Goal: Task Accomplishment & Management: Manage account settings

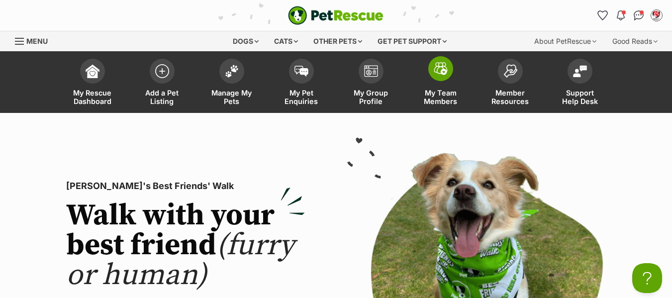
click at [437, 94] on span "My Team Members" at bounding box center [440, 97] width 45 height 17
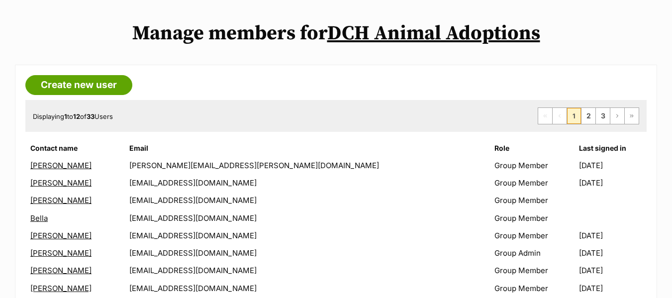
scroll to position [199, 0]
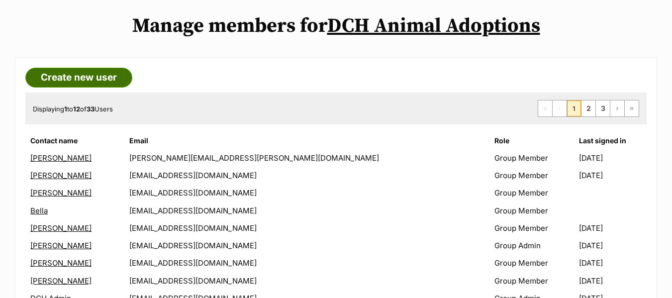
click at [73, 77] on link "Create new user" at bounding box center [78, 78] width 107 height 20
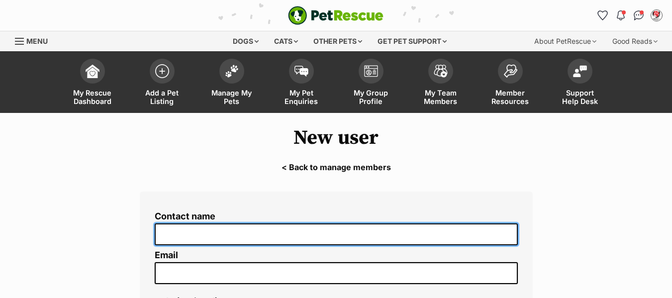
click at [235, 235] on input "Contact name" at bounding box center [336, 234] width 363 height 22
type input "Fiona"
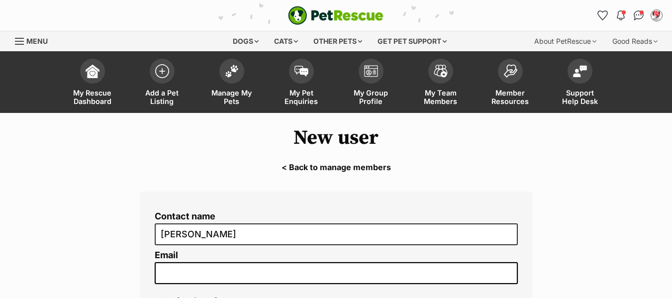
click at [342, 271] on input "Email" at bounding box center [336, 273] width 363 height 22
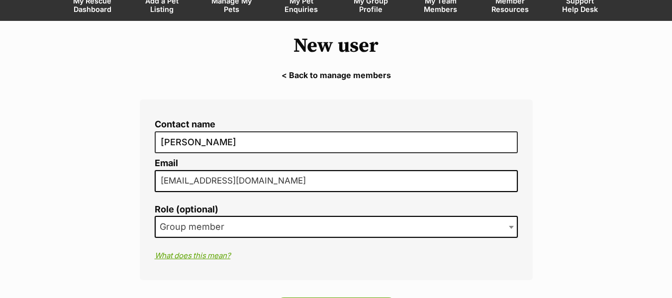
scroll to position [100, 0]
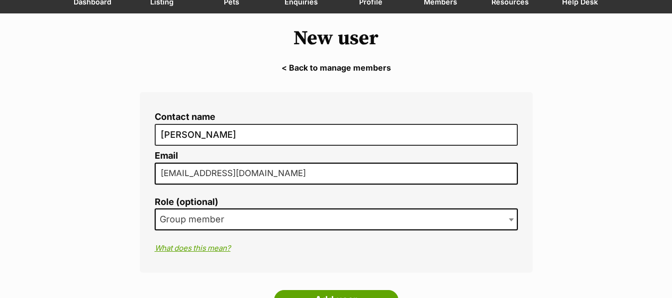
type input "fifi.york23@gmail.com"
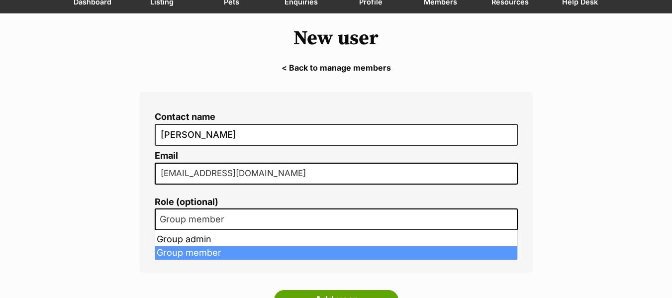
click at [252, 221] on span "Group member" at bounding box center [336, 219] width 363 height 22
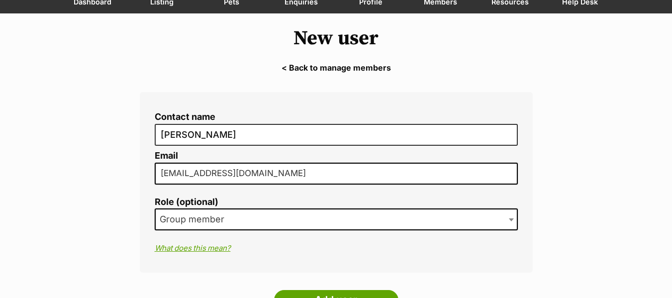
click at [252, 221] on span "Group member" at bounding box center [336, 219] width 363 height 22
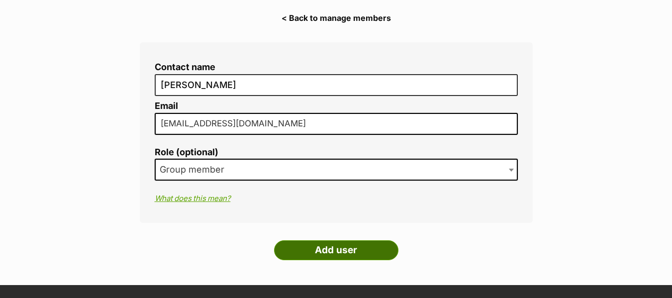
click at [327, 248] on input "Add user" at bounding box center [336, 250] width 124 height 20
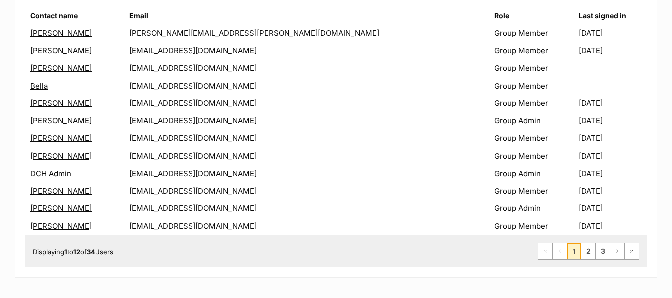
scroll to position [348, 0]
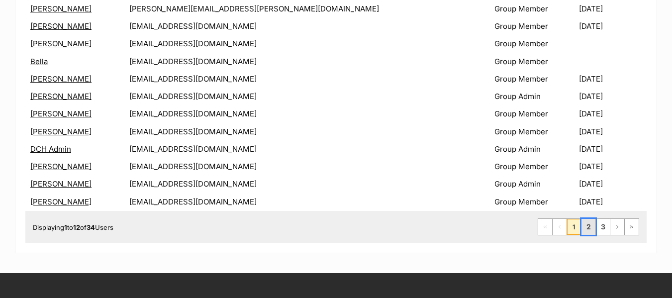
click at [588, 226] on link "2" at bounding box center [589, 227] width 14 height 16
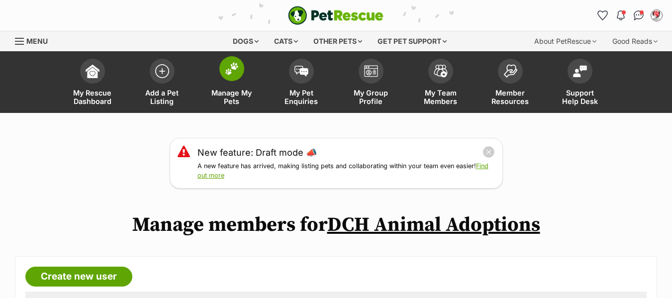
click at [231, 96] on span "Manage My Pets" at bounding box center [231, 97] width 45 height 17
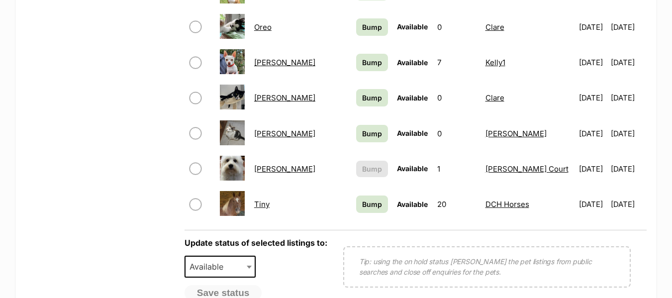
scroll to position [846, 0]
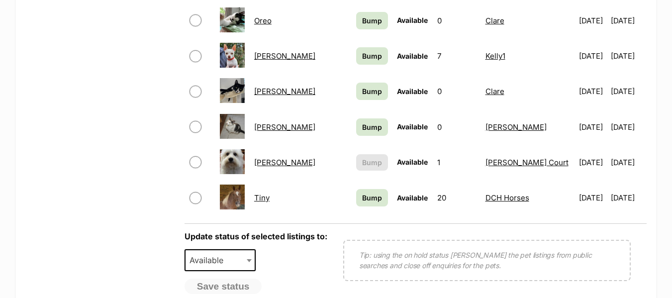
click at [275, 162] on link "Tiffany" at bounding box center [284, 162] width 61 height 9
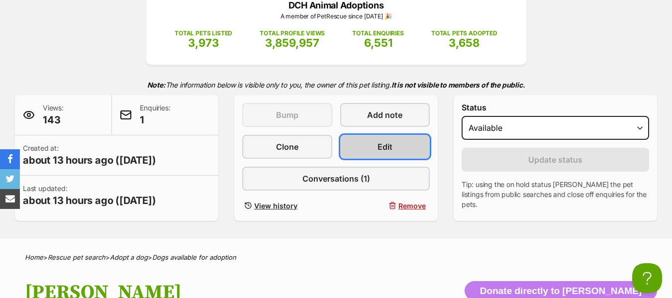
click at [384, 145] on span "Edit" at bounding box center [385, 147] width 15 height 12
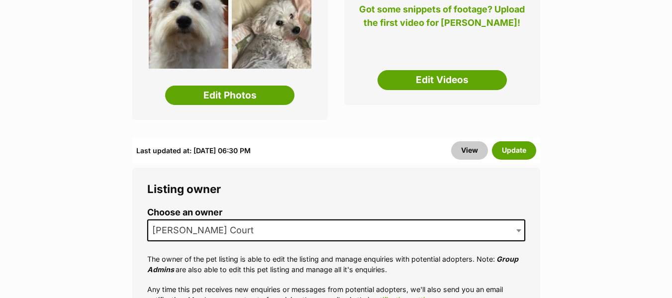
scroll to position [348, 0]
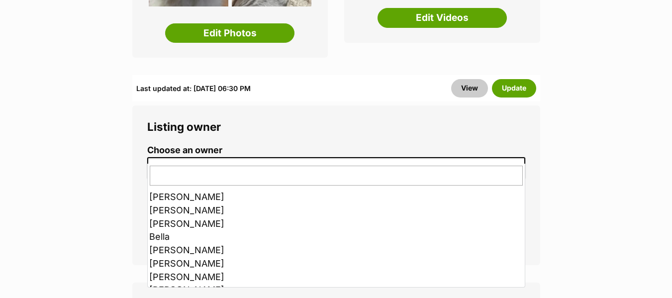
click at [228, 157] on span "[PERSON_NAME] Court" at bounding box center [336, 168] width 378 height 22
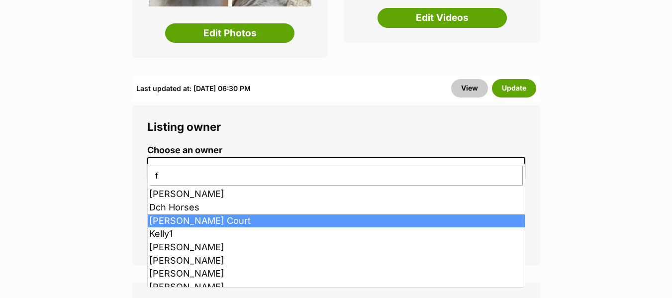
scroll to position [0, 0]
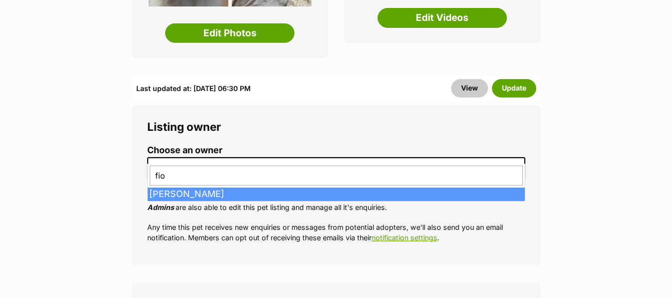
type input "fio"
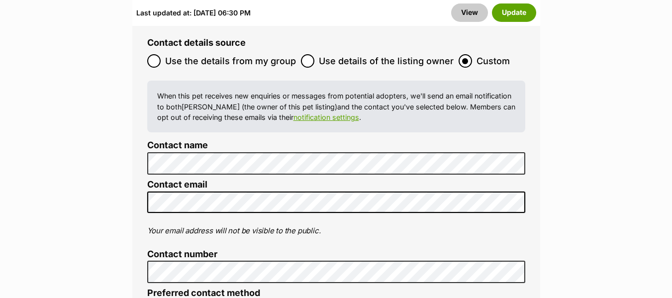
scroll to position [4129, 0]
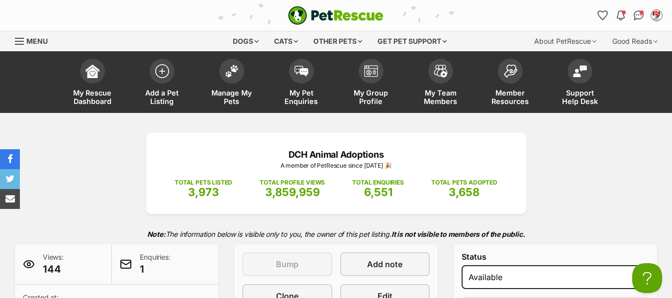
click at [19, 41] on span "Menu" at bounding box center [19, 41] width 9 height 1
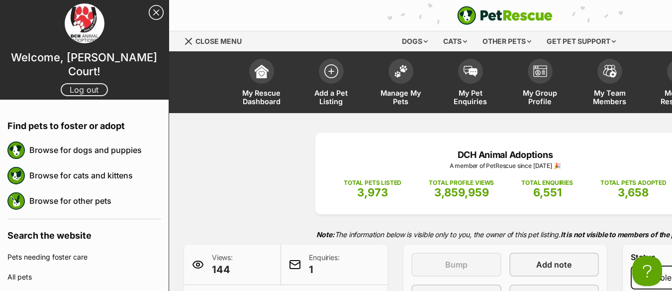
click at [83, 83] on link "Log out" at bounding box center [84, 89] width 47 height 13
